Goal: Information Seeking & Learning: Check status

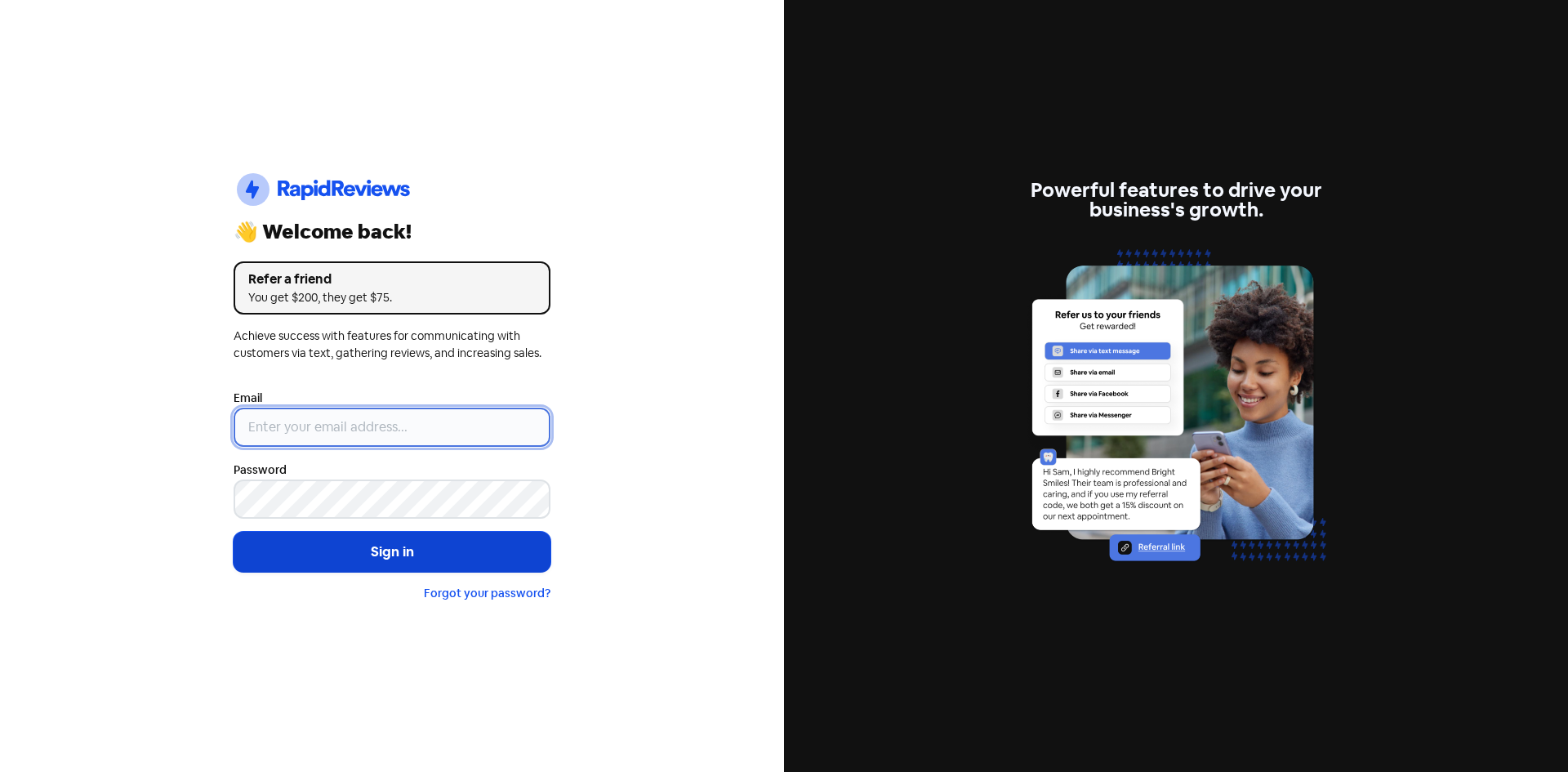
type input "[EMAIL_ADDRESS][DOMAIN_NAME]"
click at [337, 566] on button "Sign in" at bounding box center [392, 552] width 317 height 41
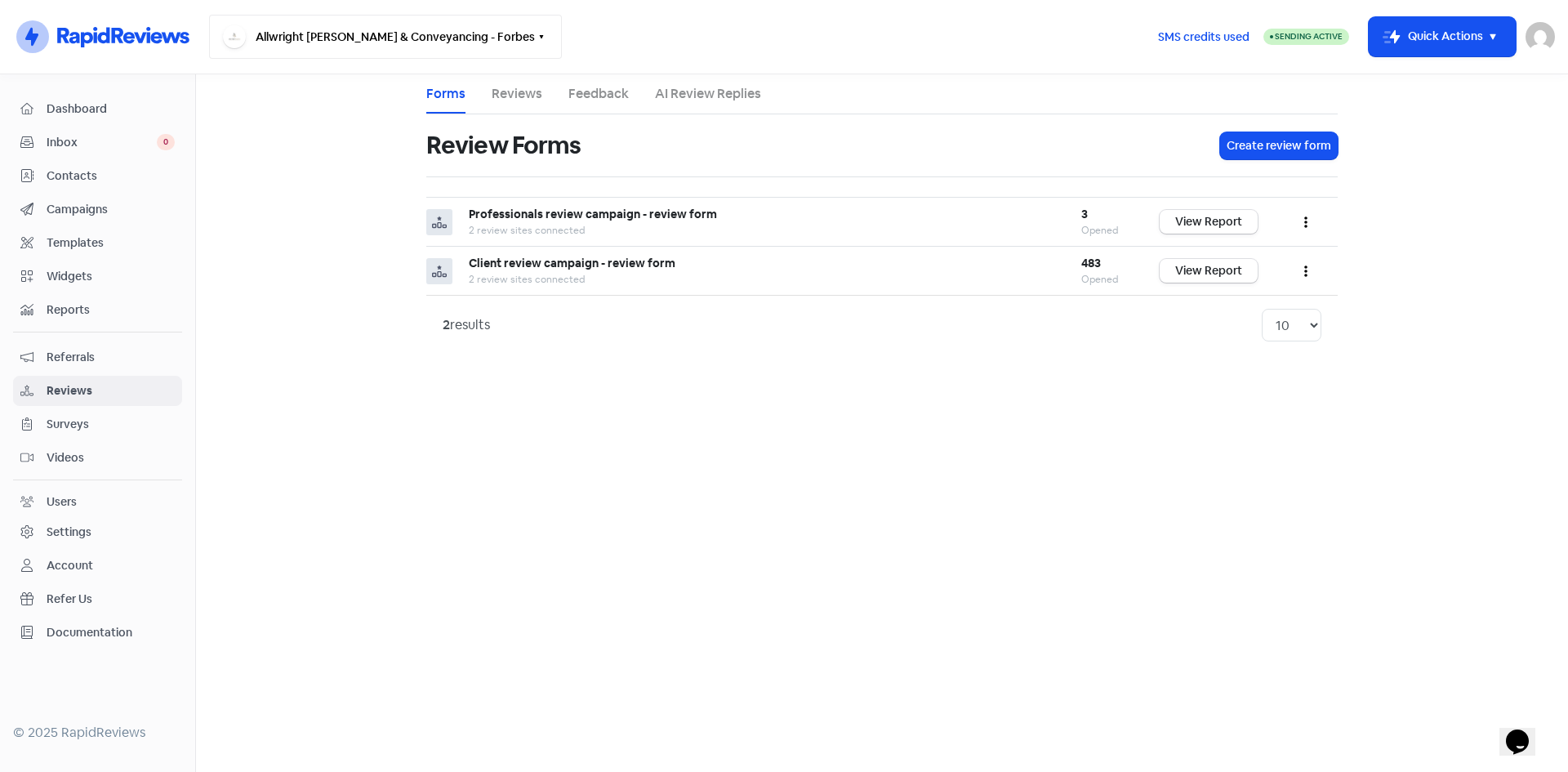
click at [427, 18] on button "Allwright [PERSON_NAME] & Conveyancing - Forbes" at bounding box center [385, 37] width 353 height 44
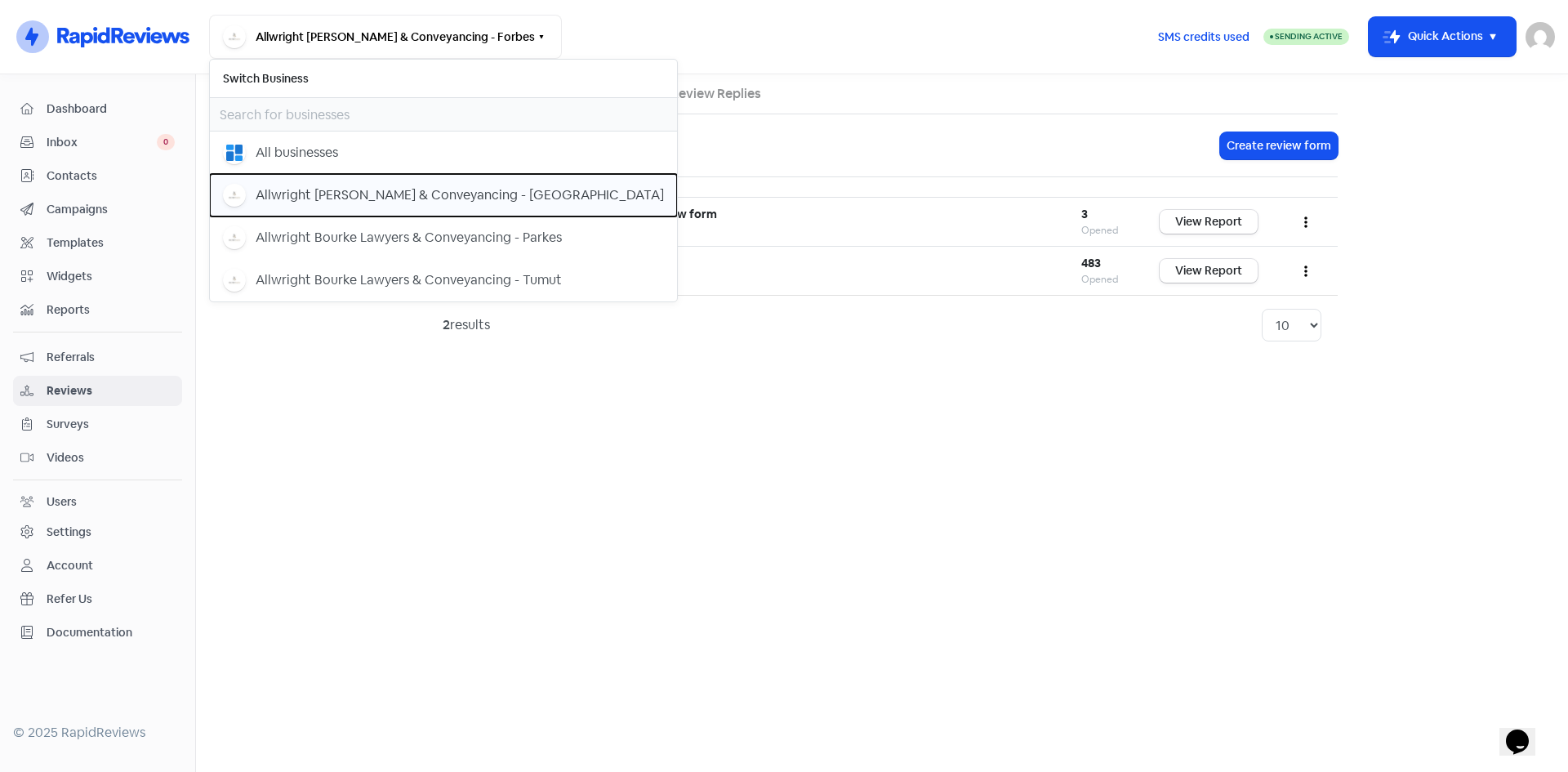
click at [374, 190] on div "Allwright Bourke Lawyers & Conveyancing - Dubbo" at bounding box center [460, 194] width 408 height 19
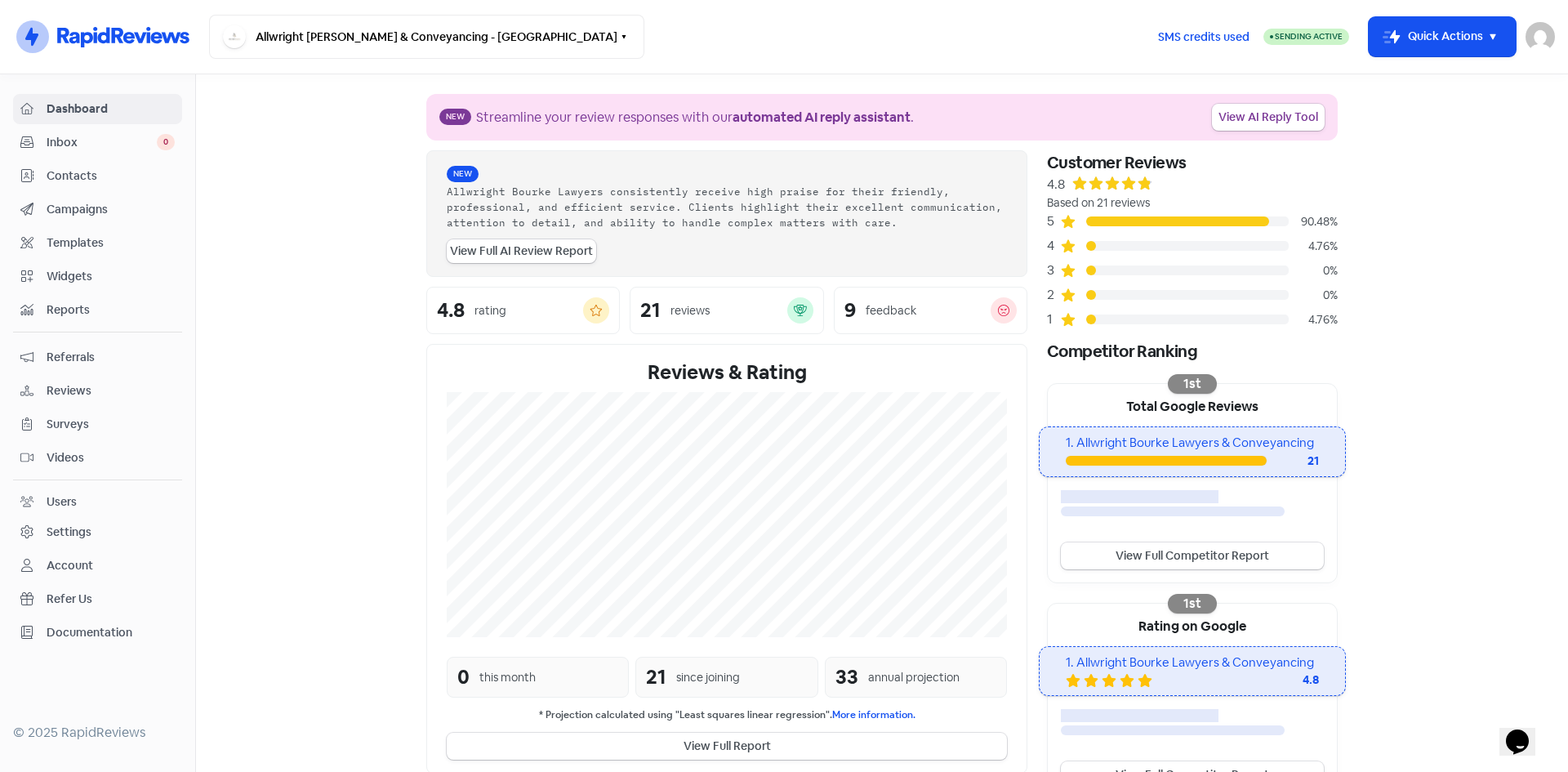
drag, startPoint x: 72, startPoint y: 141, endPoint x: 91, endPoint y: 144, distance: 19.2
click at [73, 141] on span "Inbox" at bounding box center [102, 142] width 111 height 18
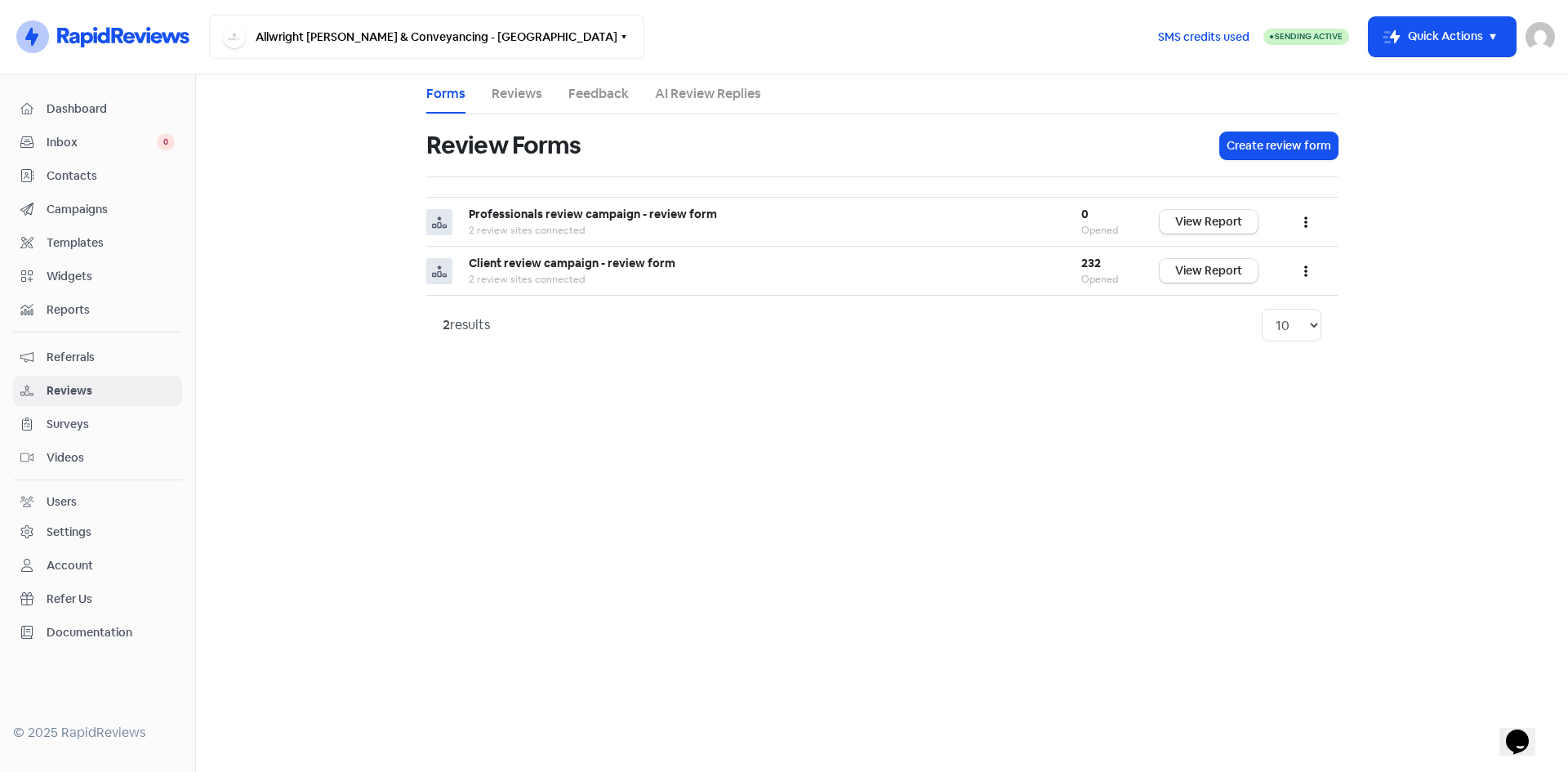
click at [512, 90] on link "Reviews" at bounding box center [517, 93] width 51 height 19
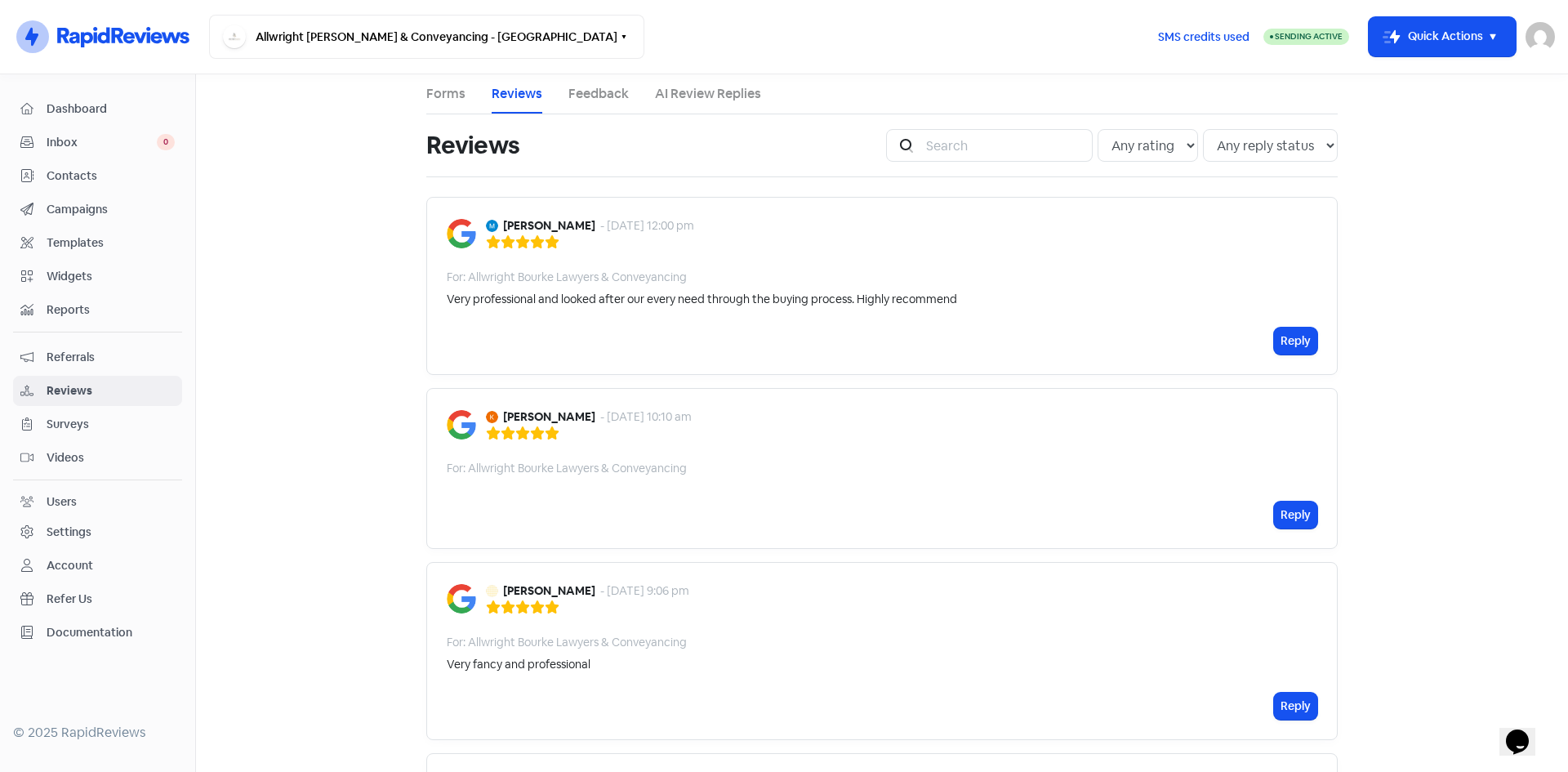
click at [573, 87] on link "Feedback" at bounding box center [599, 93] width 61 height 19
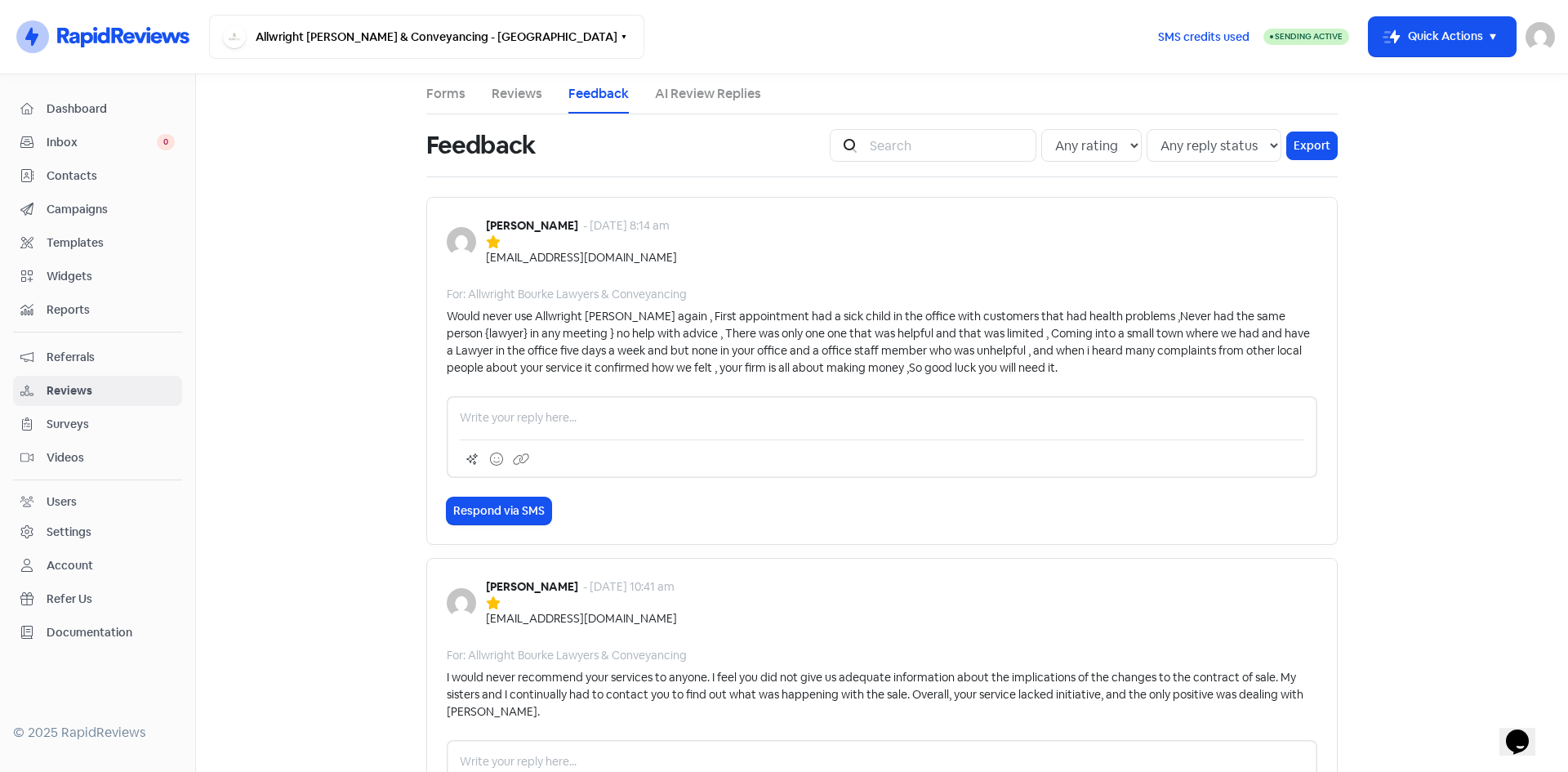
click at [507, 93] on link "Reviews" at bounding box center [517, 93] width 51 height 19
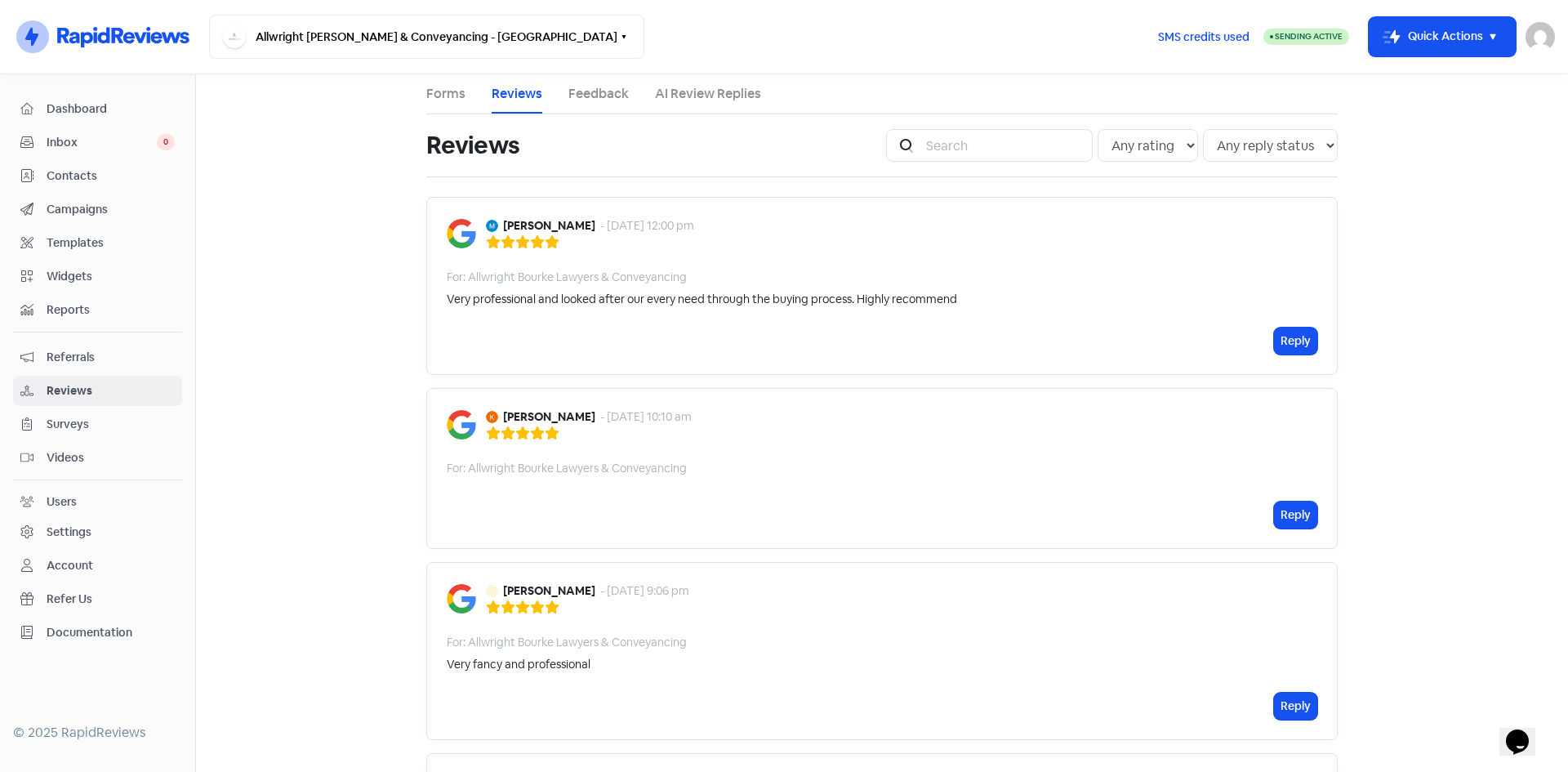
click at [455, 101] on link "Forms" at bounding box center [446, 93] width 40 height 19
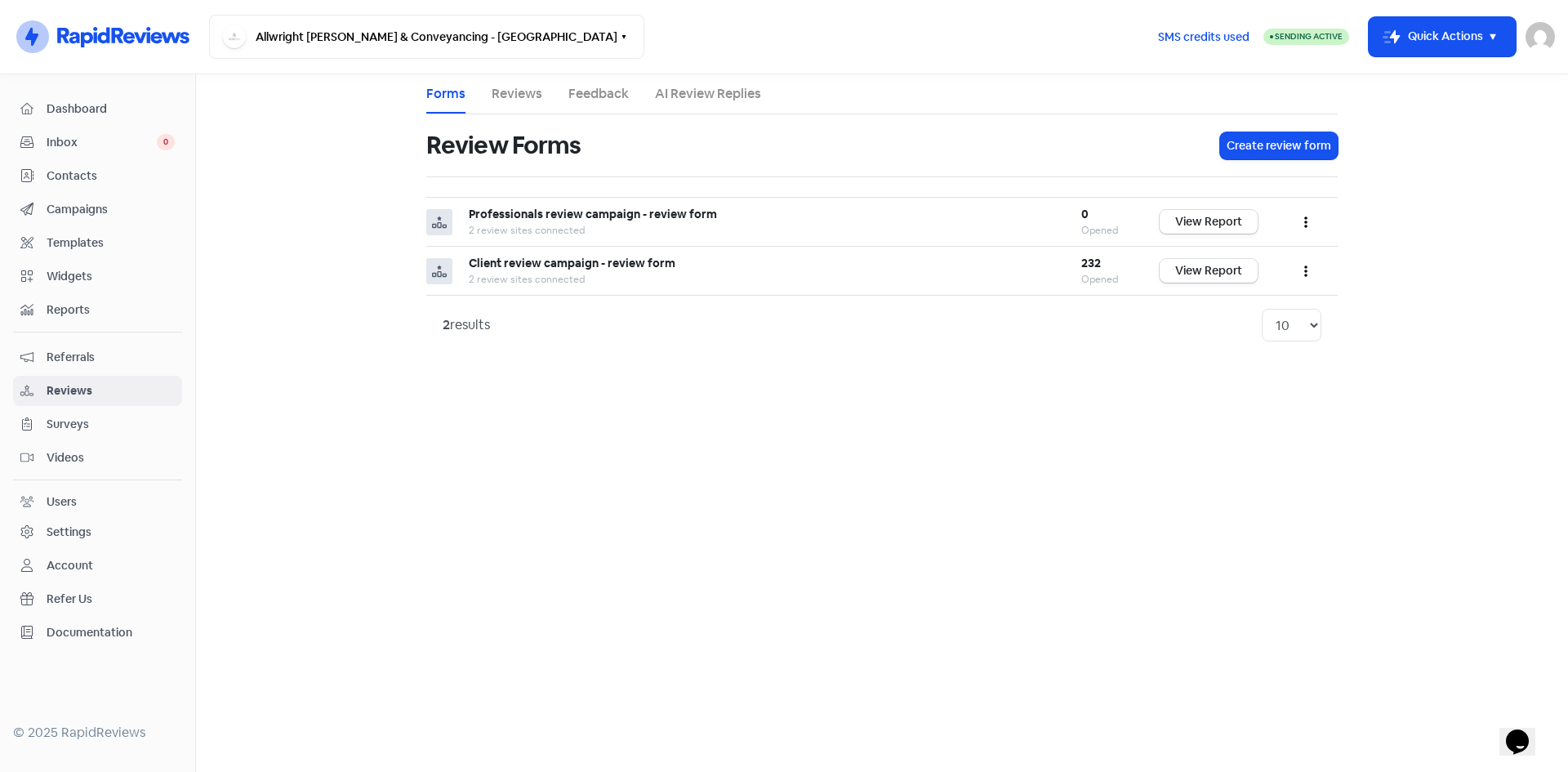
click at [516, 96] on link "Reviews" at bounding box center [517, 93] width 51 height 19
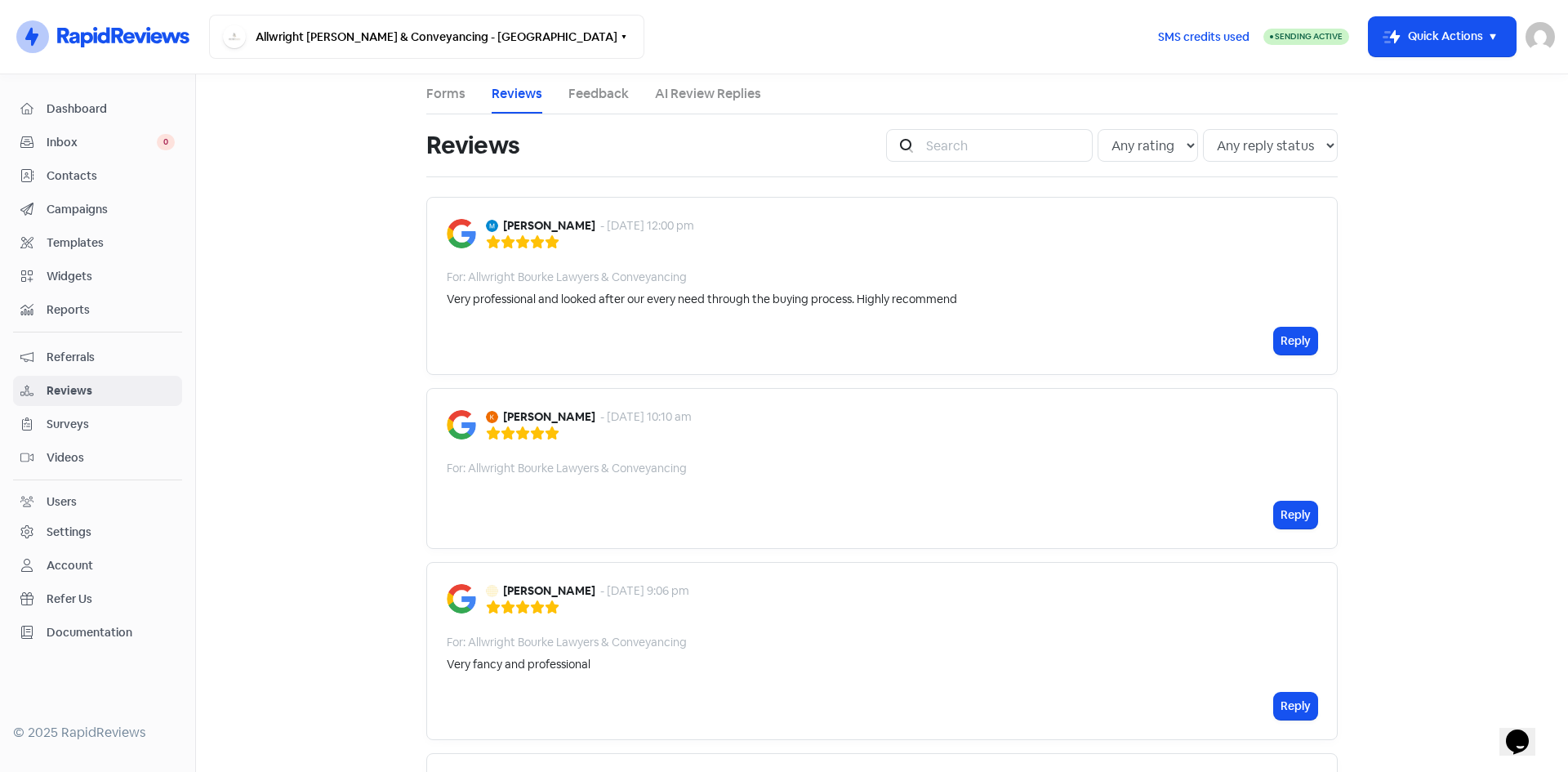
click at [669, 83] on li "AI Review Replies" at bounding box center [708, 94] width 106 height 40
click at [672, 85] on link "AI Review Replies" at bounding box center [708, 93] width 106 height 19
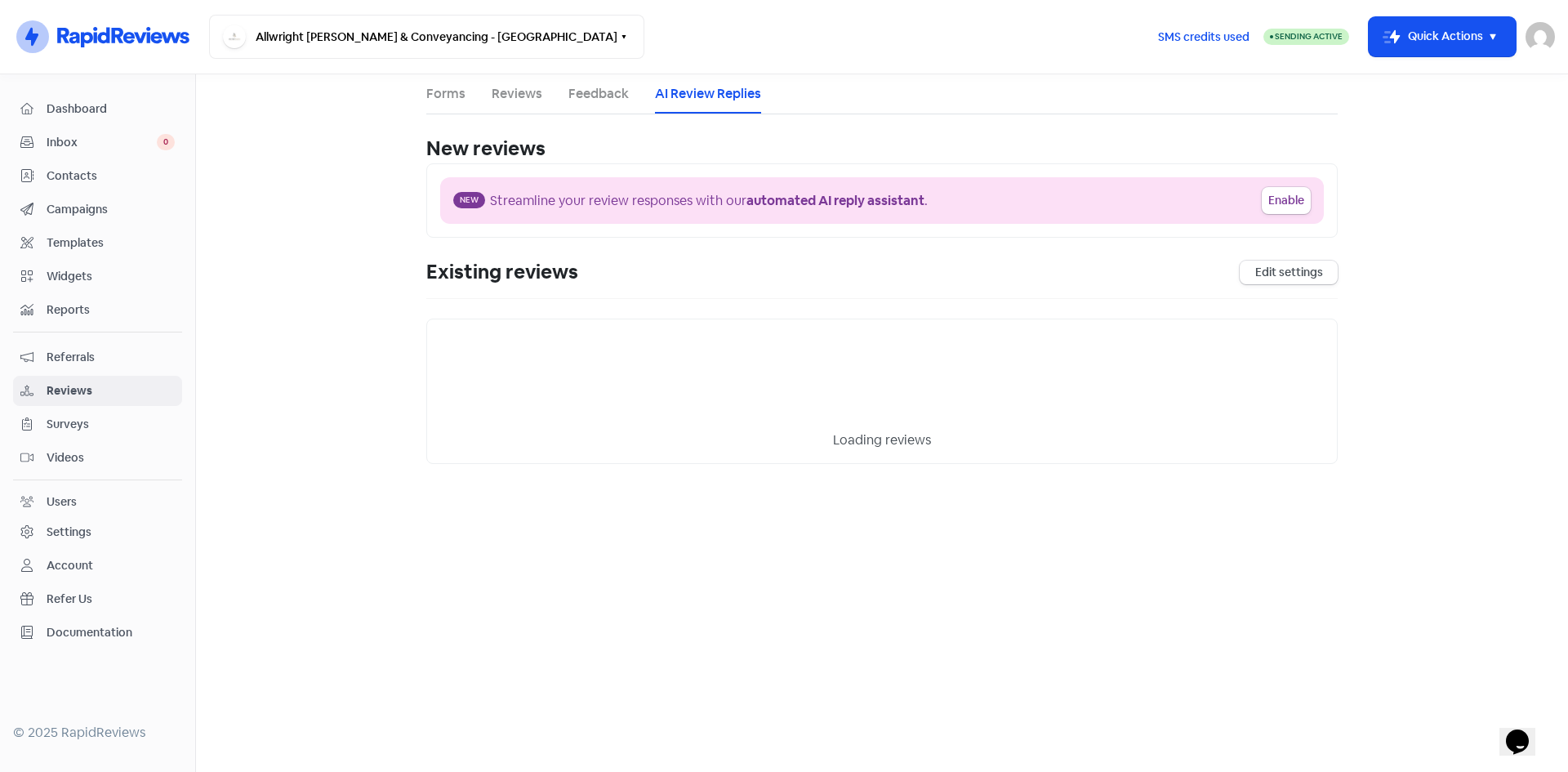
click at [510, 93] on link "Reviews" at bounding box center [517, 93] width 51 height 19
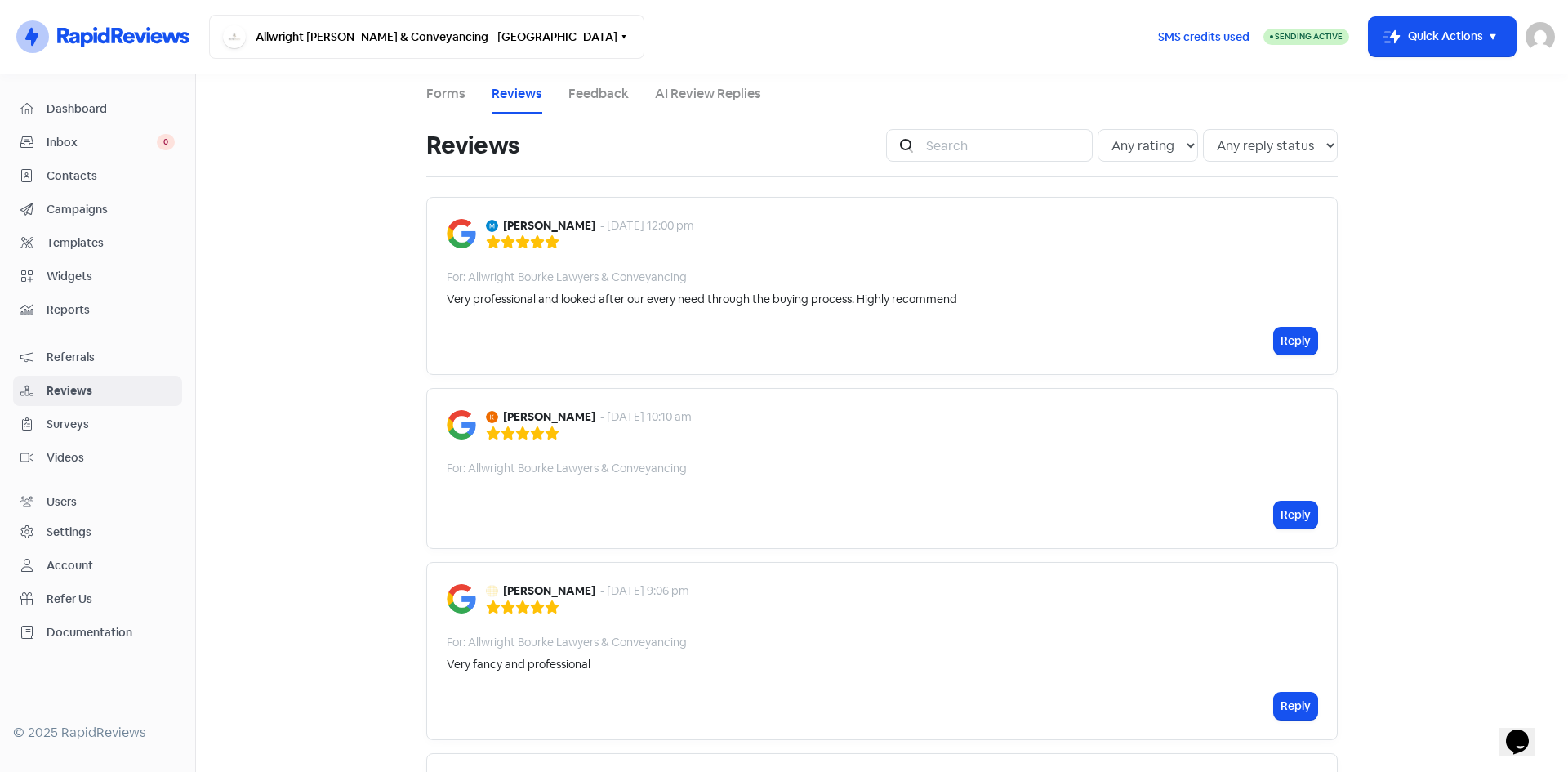
click at [714, 97] on link "AI Review Replies" at bounding box center [708, 93] width 106 height 19
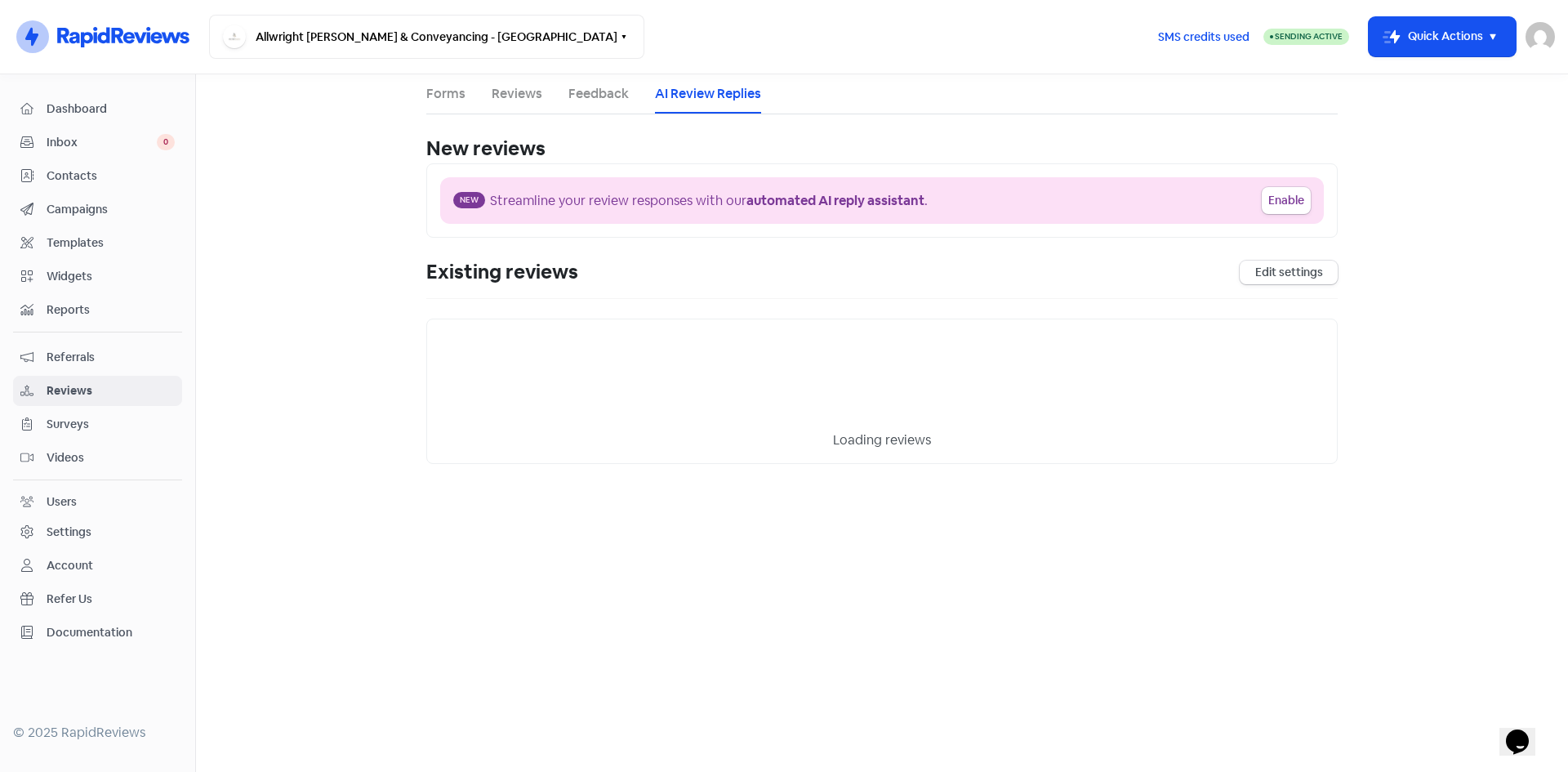
click at [64, 380] on link "Reviews" at bounding box center [98, 391] width 170 height 30
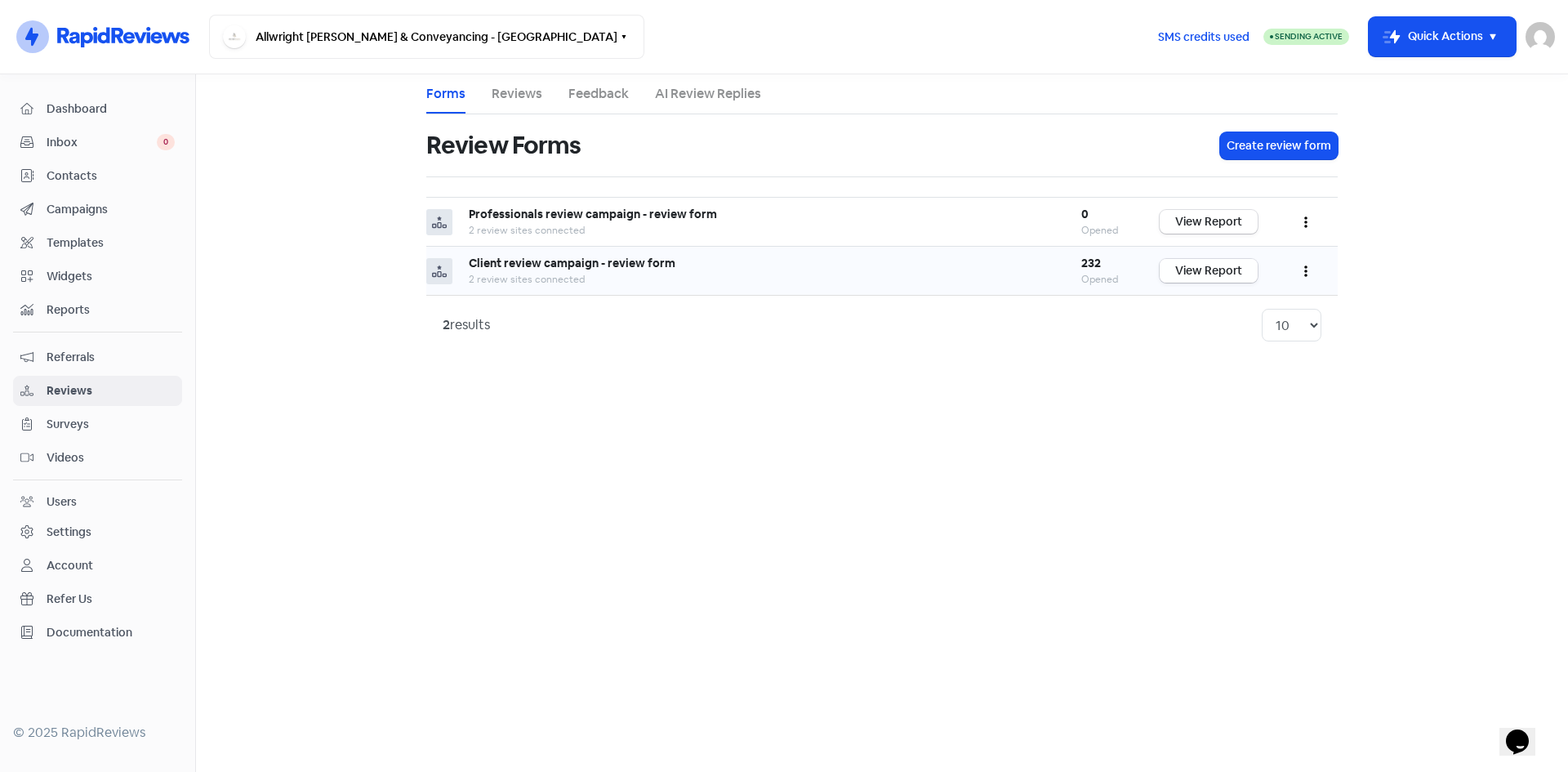
click at [1201, 269] on link "View Report" at bounding box center [1209, 271] width 98 height 24
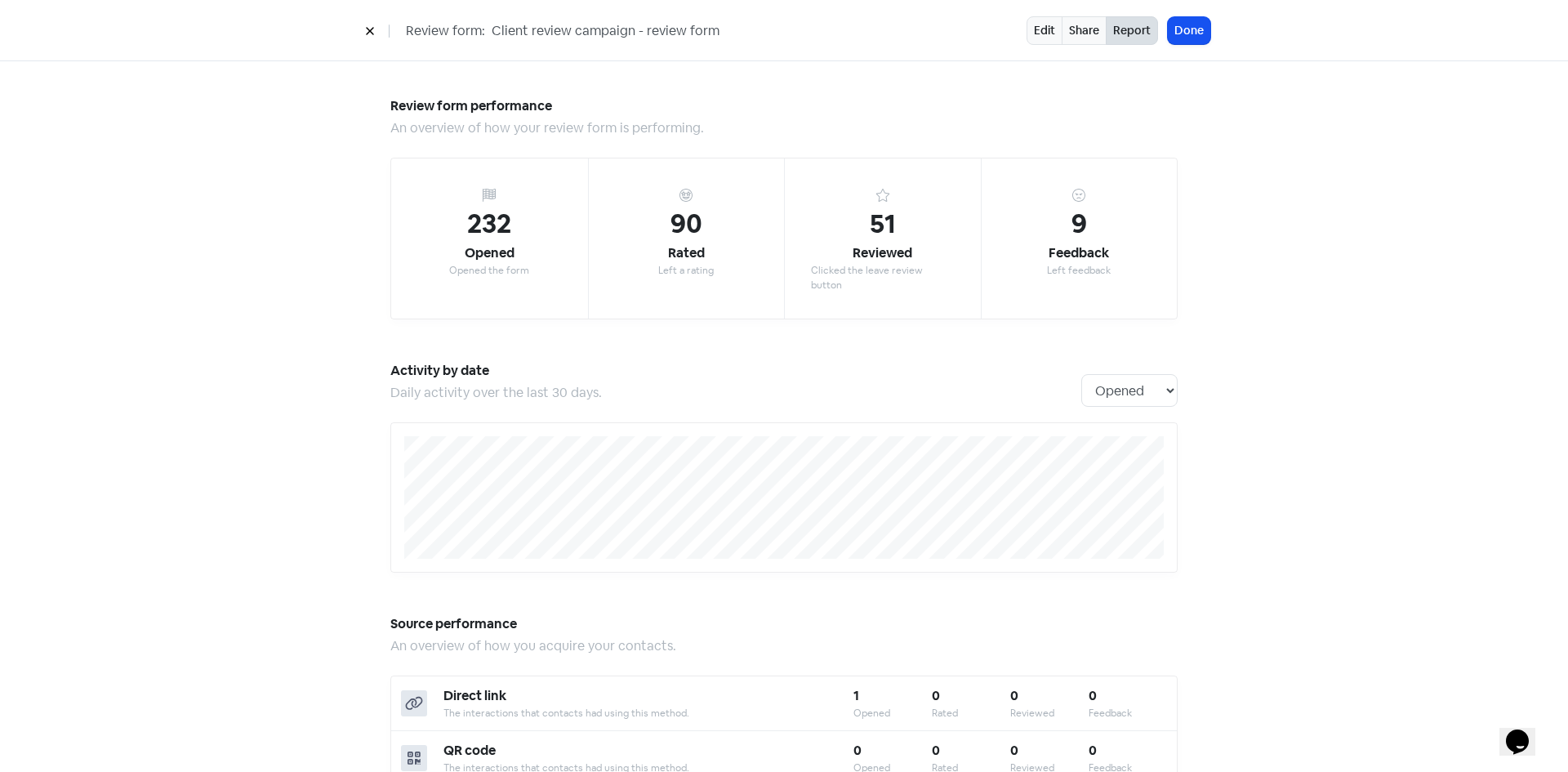
click at [362, 29] on button at bounding box center [369, 30] width 25 height 29
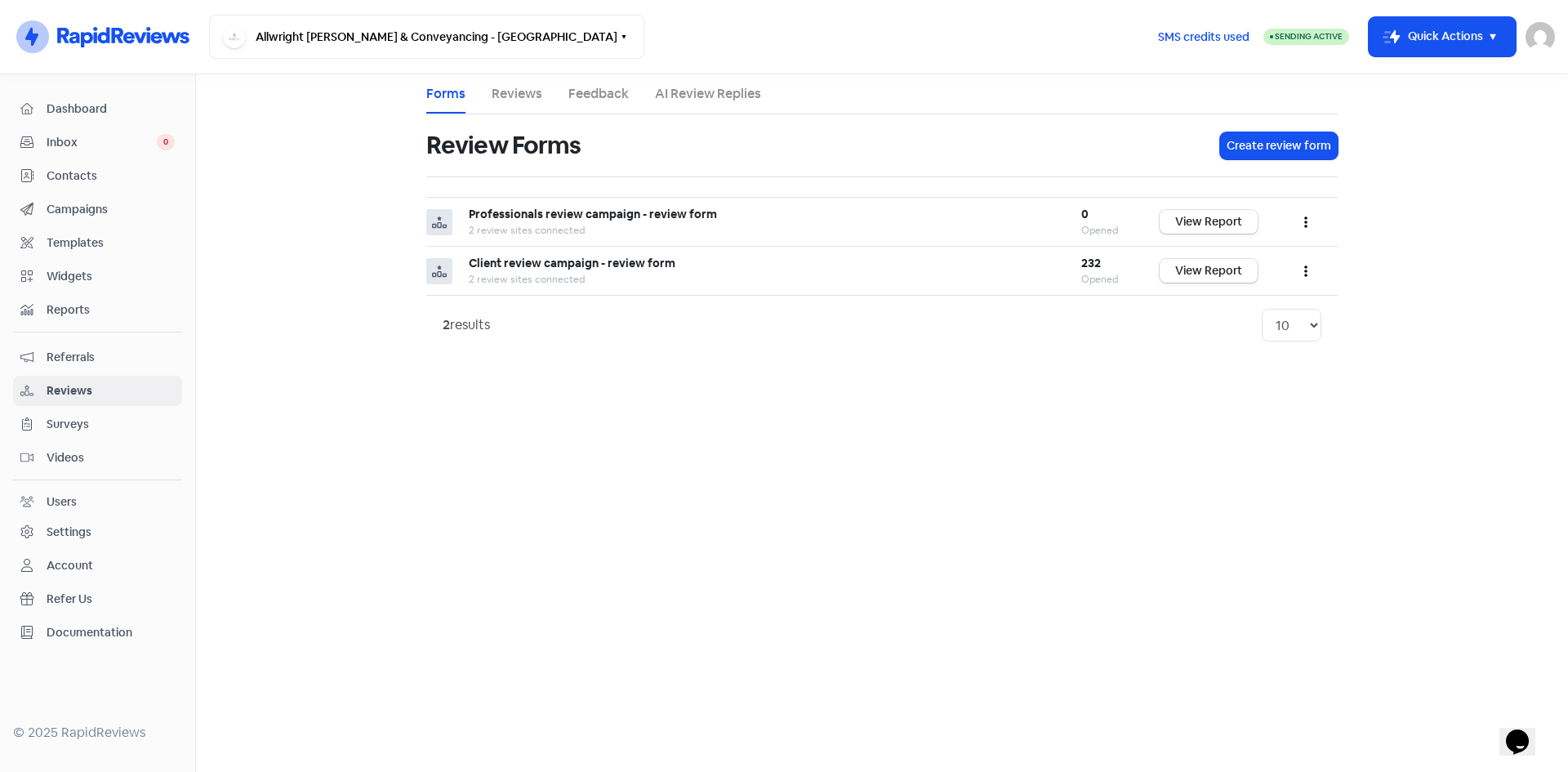
click at [522, 77] on li "Reviews" at bounding box center [517, 94] width 51 height 40
click at [523, 85] on link "Reviews" at bounding box center [517, 93] width 51 height 19
click at [510, 97] on link "Reviews" at bounding box center [517, 93] width 51 height 19
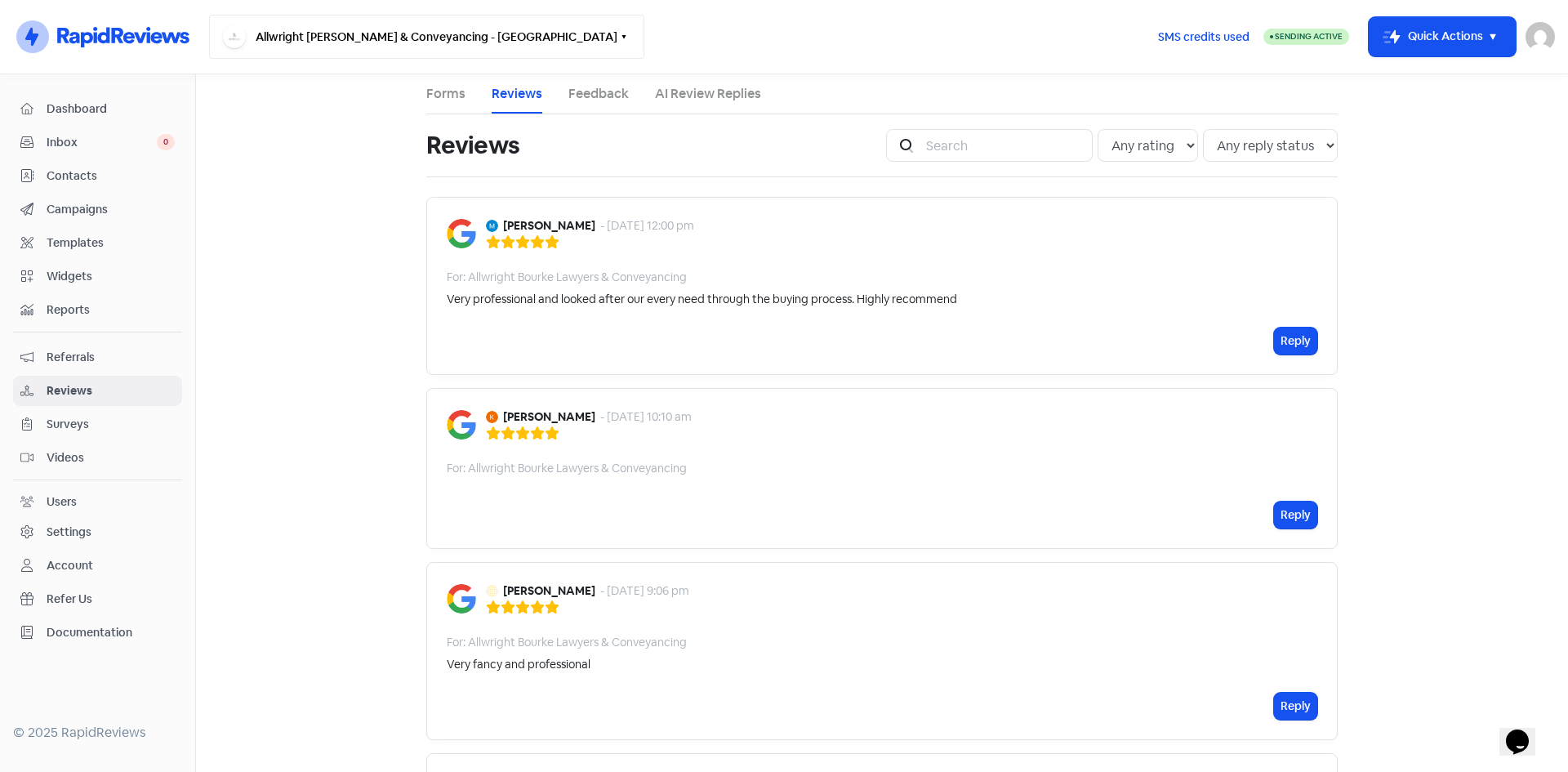
click at [516, 40] on button "Allwright [PERSON_NAME] & Conveyancing - [GEOGRAPHIC_DATA]" at bounding box center [427, 37] width 436 height 44
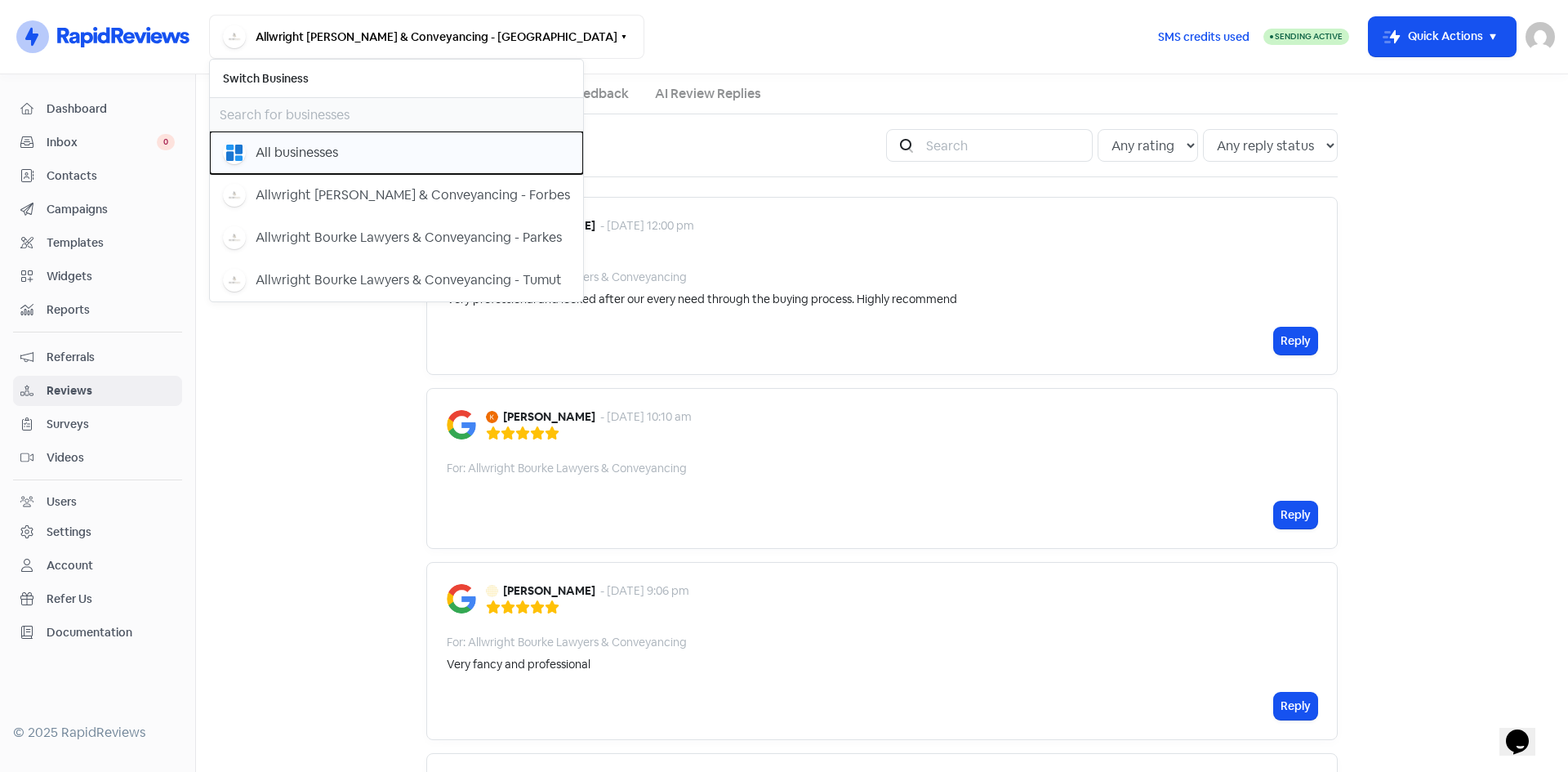
click at [326, 153] on div "All businesses" at bounding box center [298, 152] width 83 height 19
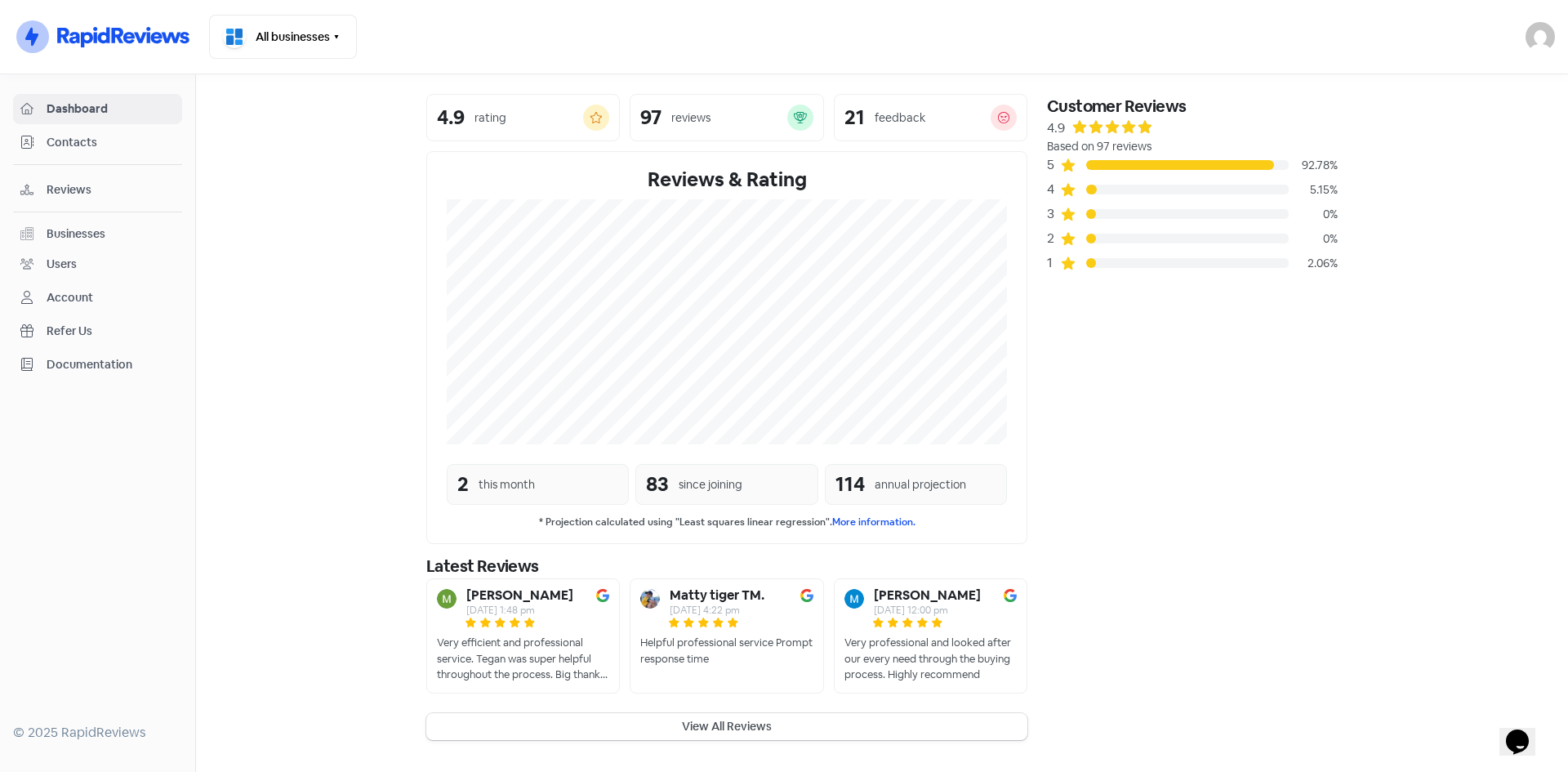
click at [563, 676] on div "Very efficient and professional service. Tegan was super helpful throughout the…" at bounding box center [522, 659] width 172 height 48
click at [586, 722] on button "View All Reviews" at bounding box center [727, 726] width 602 height 27
